Goal: Transaction & Acquisition: Purchase product/service

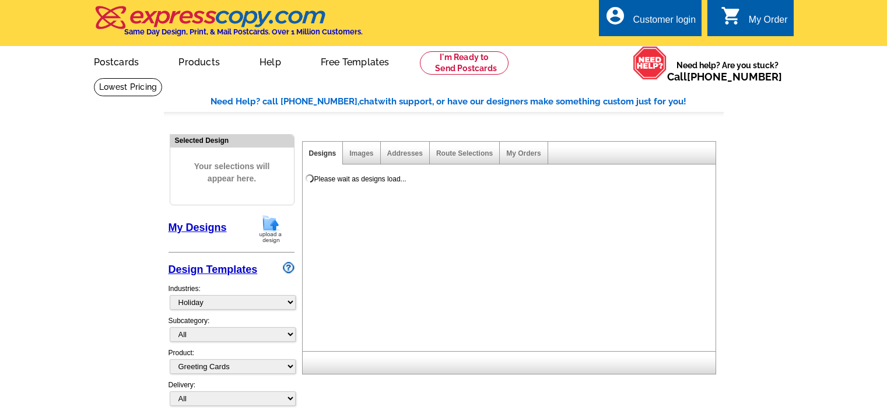
select select "744"
select select "5"
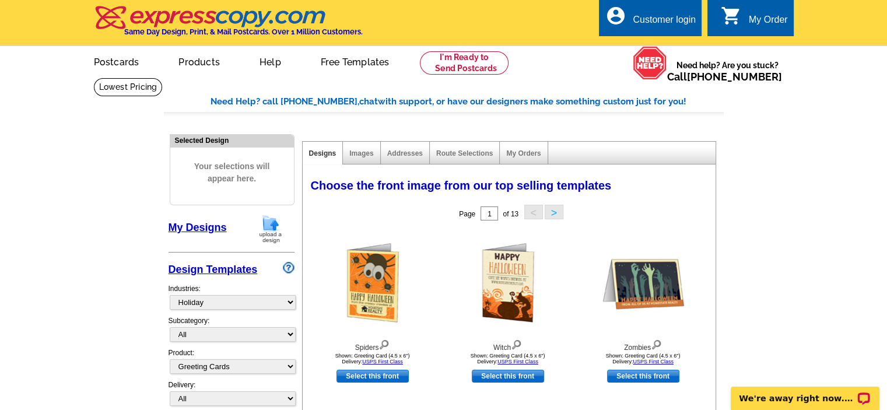
click at [669, 15] on div "Customer login" at bounding box center [664, 23] width 63 height 16
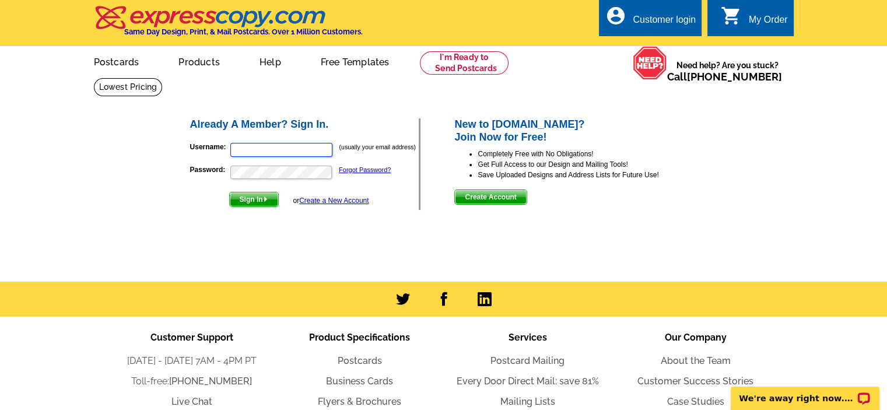
type input "arieljrodriguez@hotmail.com"
click at [250, 197] on span "Sign In" at bounding box center [254, 200] width 48 height 14
